Goal: Complete application form

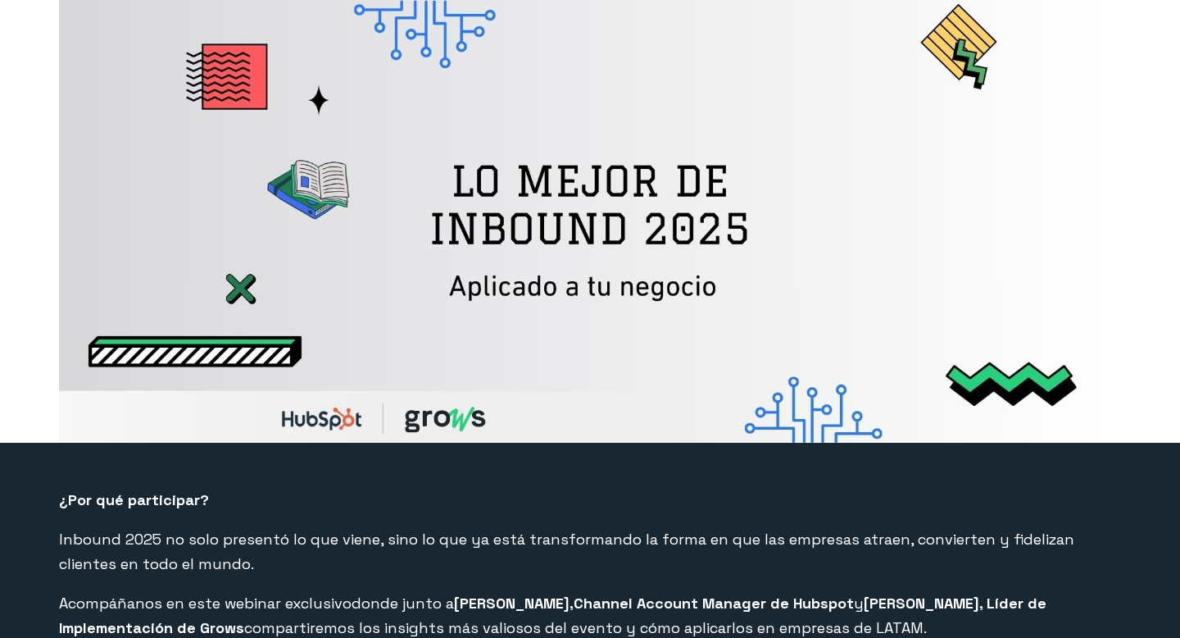
select select "CO"
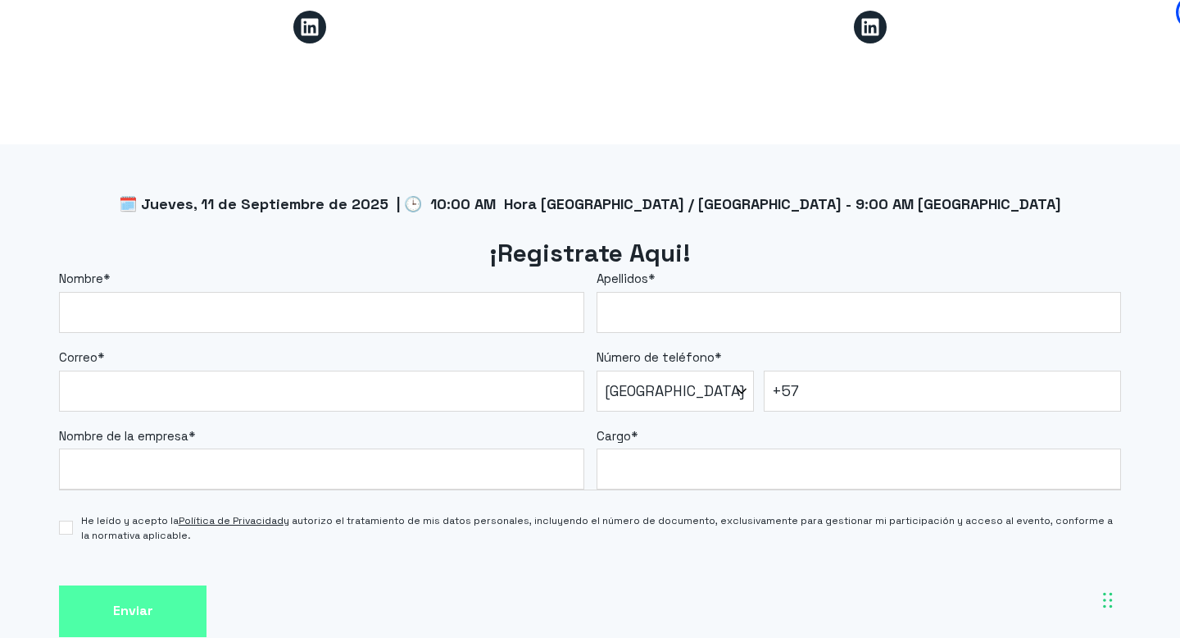
scroll to position [1320, 0]
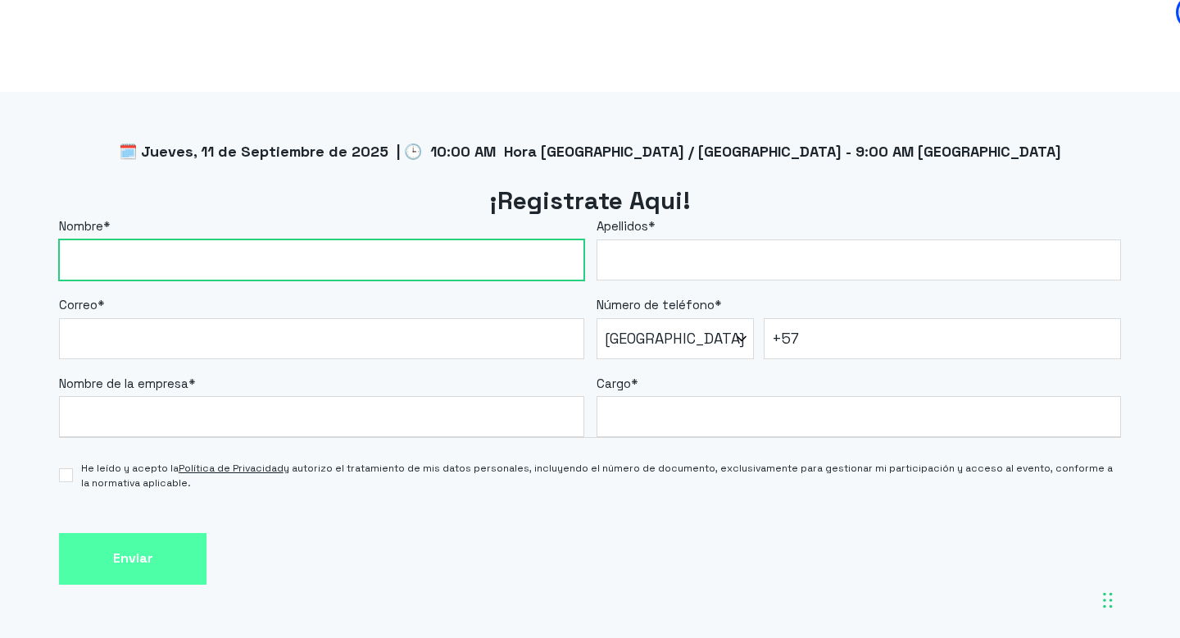
click at [352, 273] on input "Nombre *" at bounding box center [321, 259] width 525 height 41
type input "[PERSON_NAME]"
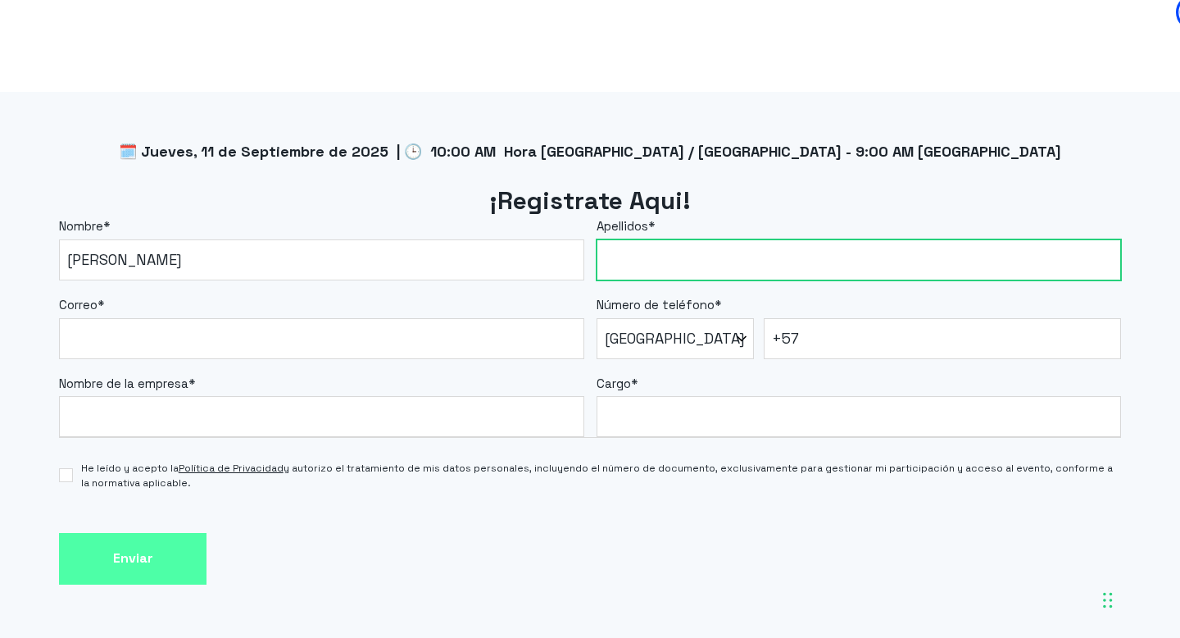
type input "Belalcázar"
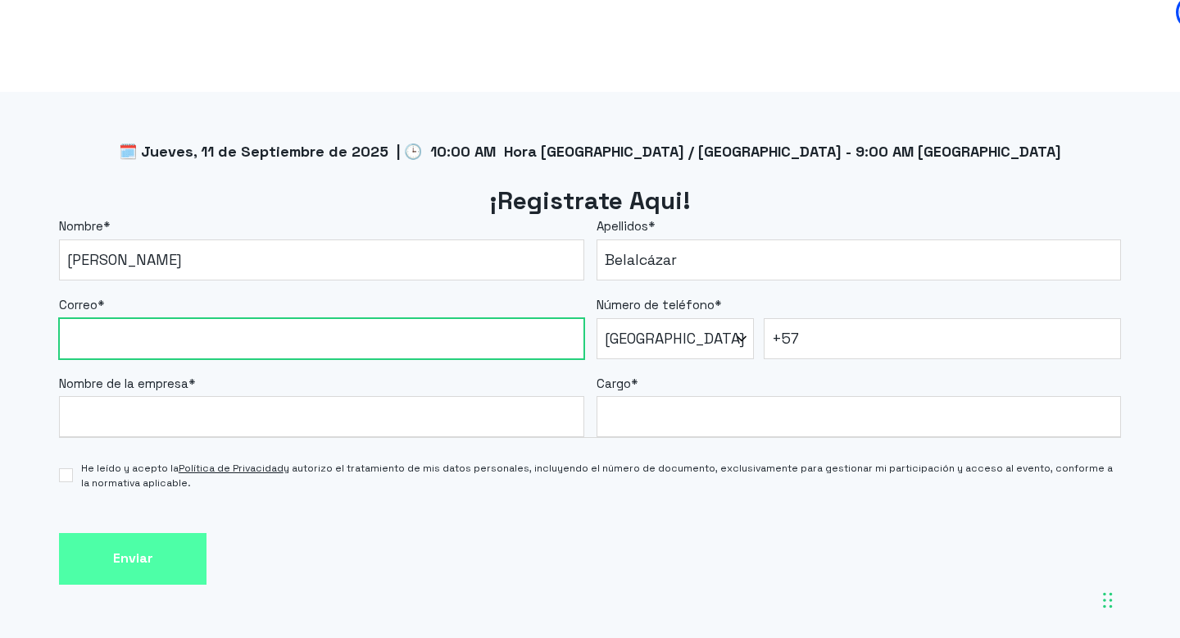
type input "[EMAIL_ADDRESS][DOMAIN_NAME]"
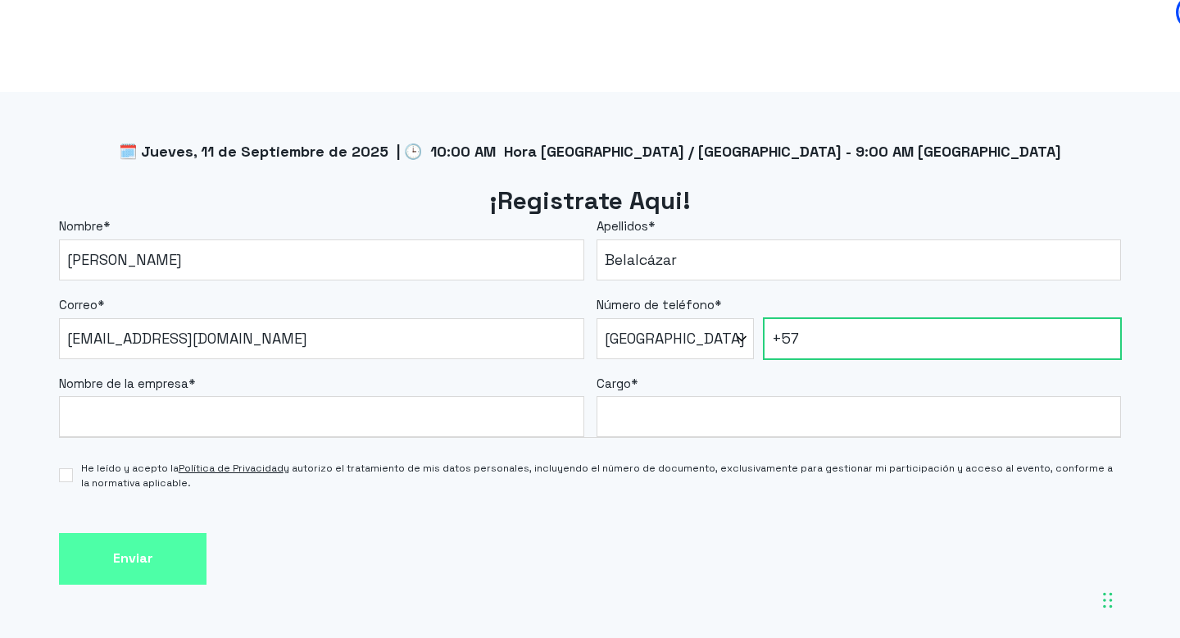
click at [851, 348] on input "+57" at bounding box center [942, 338] width 357 height 41
type input "[PHONE_NUMBER]"
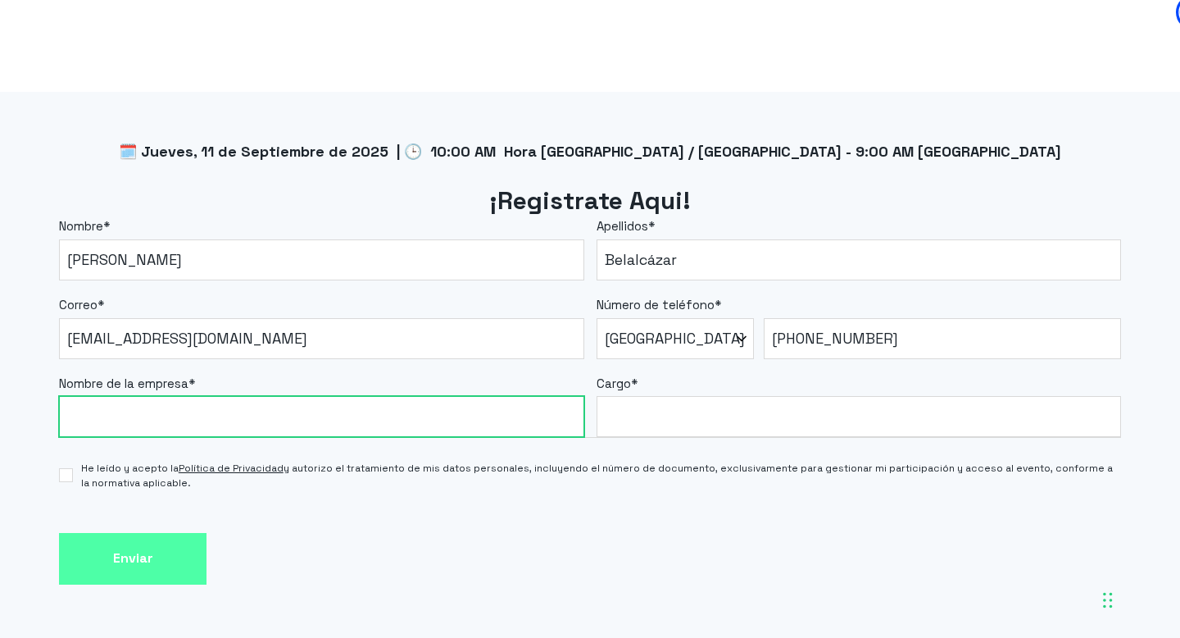
click at [288, 423] on input "Nombre de la empresa *" at bounding box center [321, 416] width 525 height 41
click at [284, 423] on input "Nombre de la empresa *" at bounding box center [321, 416] width 525 height 41
type input "ç"
type input "g"
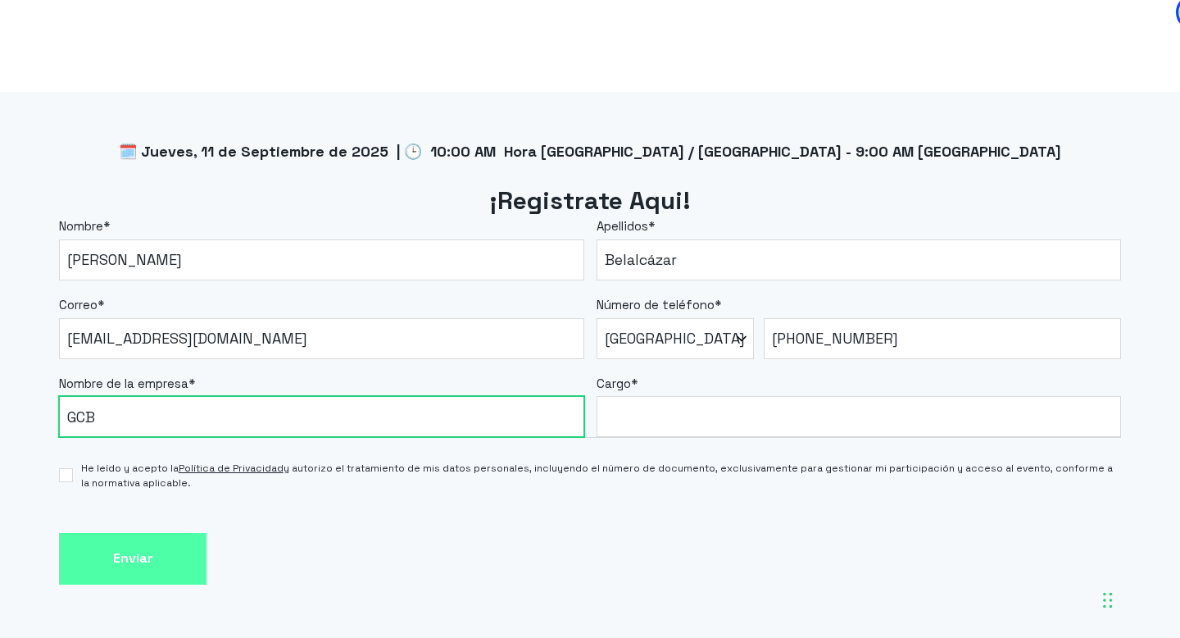
type input "GCB"
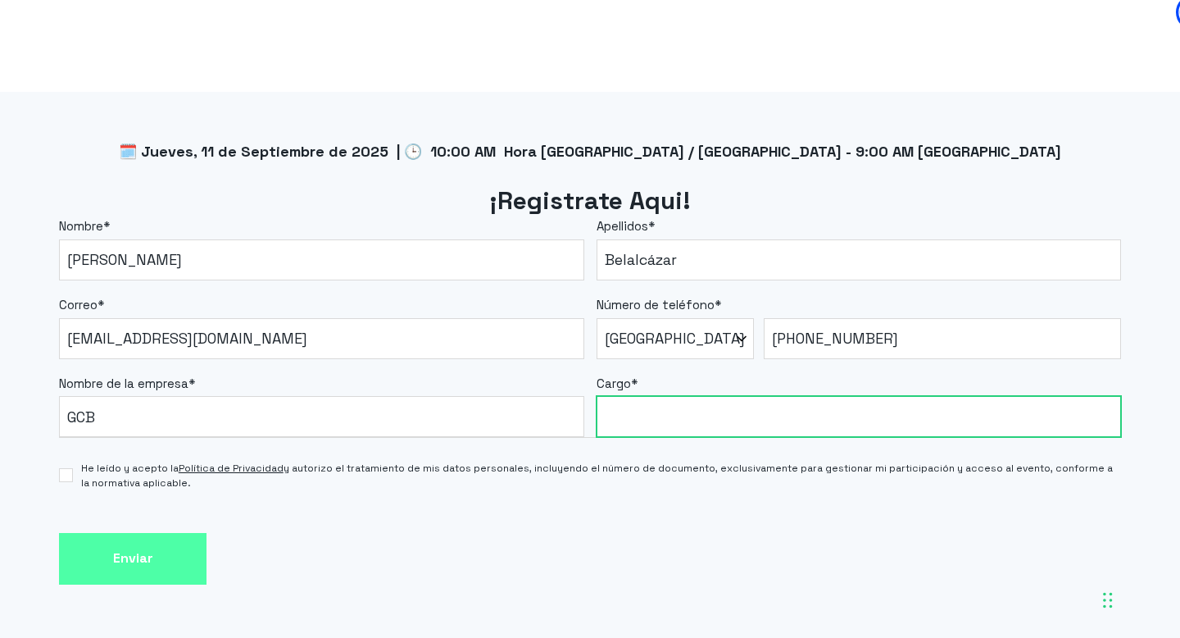
click at [673, 419] on input "Cargo *" at bounding box center [859, 416] width 525 height 41
type input "Mercadeo"
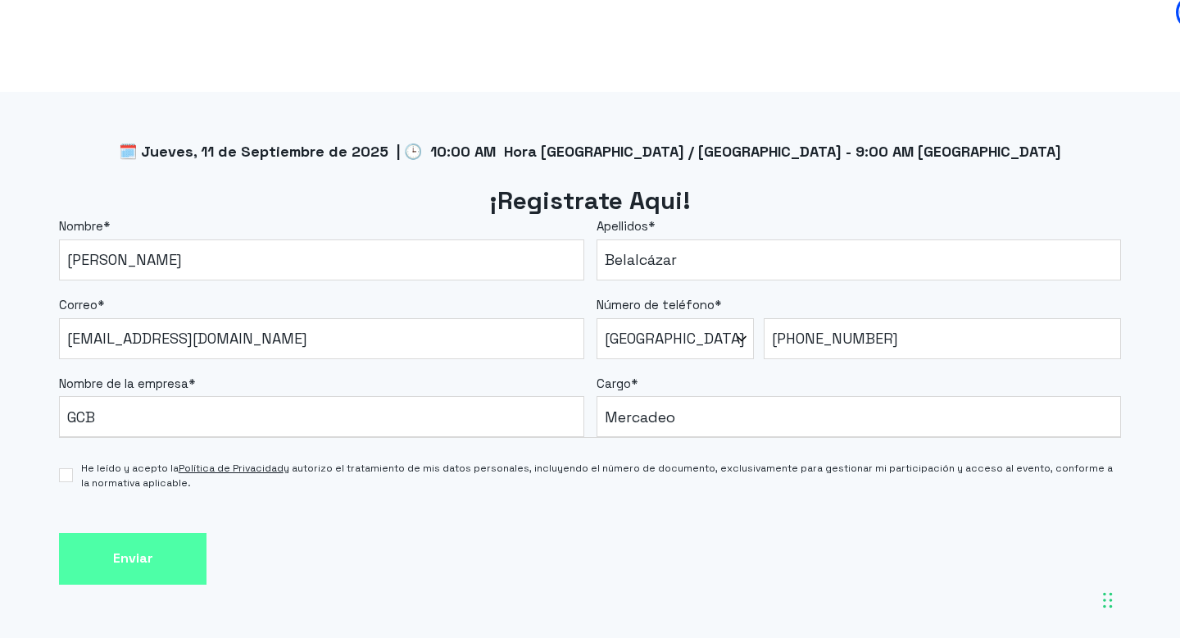
click at [79, 471] on label "He leído y acepto la Política de Privacidad y autorizo el tratamiento de mis da…" at bounding box center [590, 476] width 1062 height 30
click at [73, 471] on input "He leído y acepto la Política de Privacidad y autorizo el tratamiento de mis da…" at bounding box center [66, 475] width 14 height 14
checkbox input "true"
click at [89, 548] on input "Enviar" at bounding box center [133, 559] width 148 height 52
